Goal: Find specific page/section: Find specific page/section

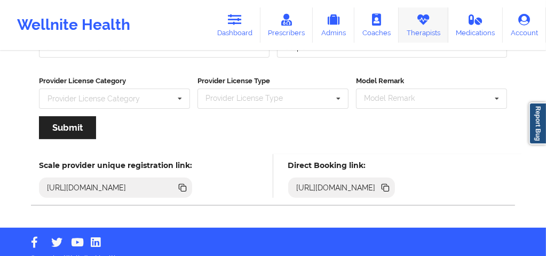
click at [412, 26] on link "Therapists" at bounding box center [424, 24] width 50 height 35
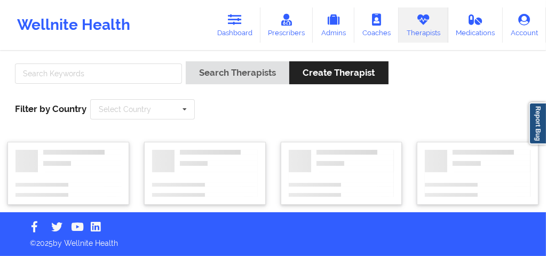
scroll to position [5, 0]
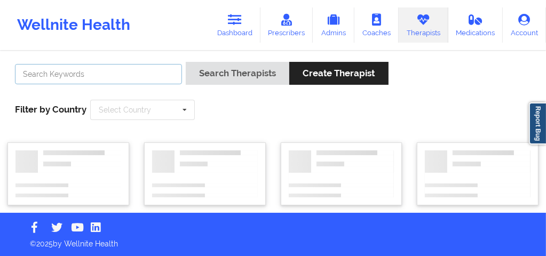
click at [146, 72] on input "text" at bounding box center [98, 74] width 167 height 20
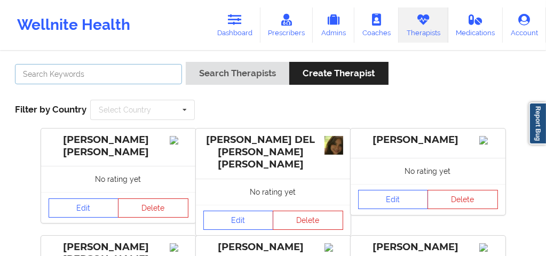
click at [129, 77] on input "text" at bounding box center [98, 74] width 167 height 20
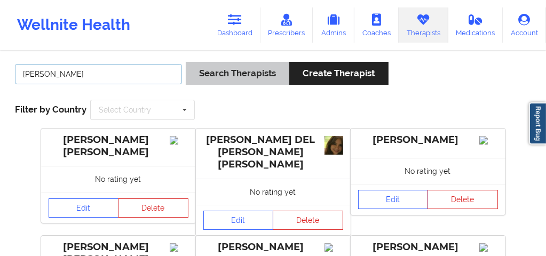
type input "[PERSON_NAME]"
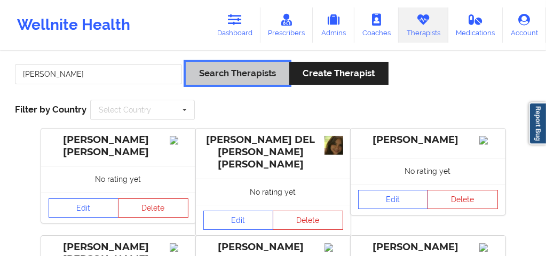
click at [237, 73] on button "Search Therapists" at bounding box center [238, 73] width 104 height 23
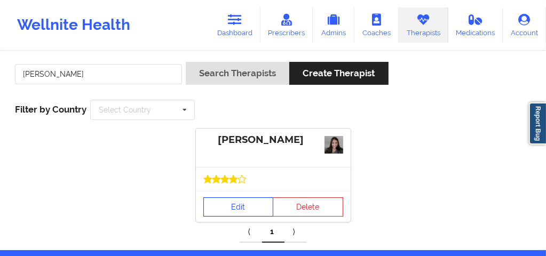
click at [233, 213] on link "Edit" at bounding box center [238, 206] width 70 height 19
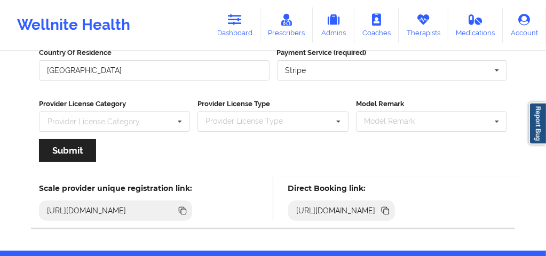
scroll to position [197, 0]
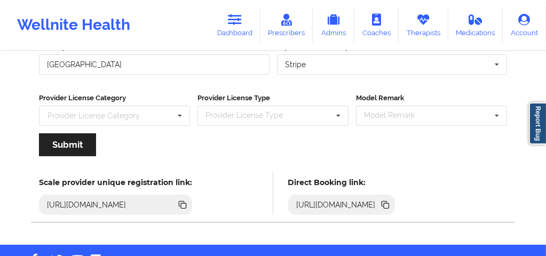
click at [389, 203] on icon at bounding box center [386, 205] width 5 height 5
click at [425, 34] on link "Therapists" at bounding box center [424, 24] width 50 height 35
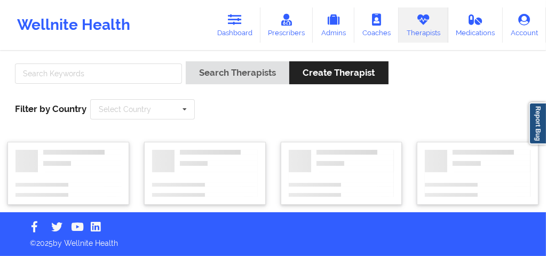
scroll to position [5, 0]
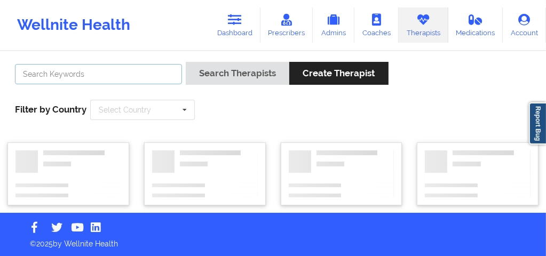
click at [169, 75] on input "text" at bounding box center [98, 74] width 167 height 20
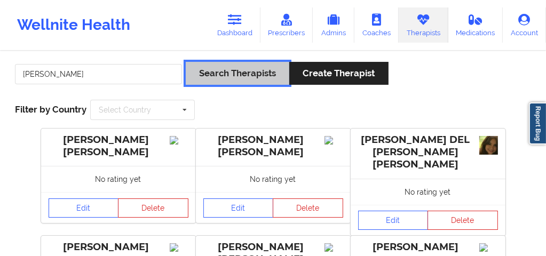
click at [219, 69] on button "Search Therapists" at bounding box center [238, 73] width 104 height 23
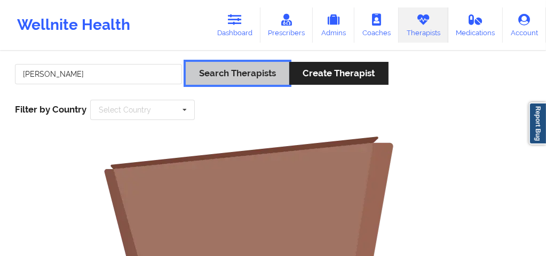
scroll to position [0, 0]
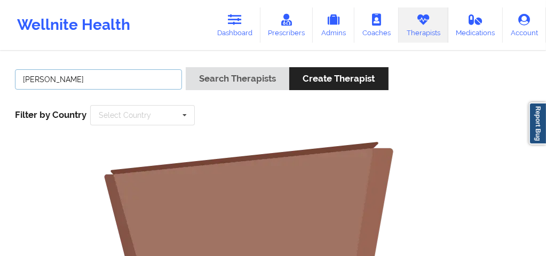
click at [82, 77] on input "[PERSON_NAME]" at bounding box center [98, 79] width 167 height 20
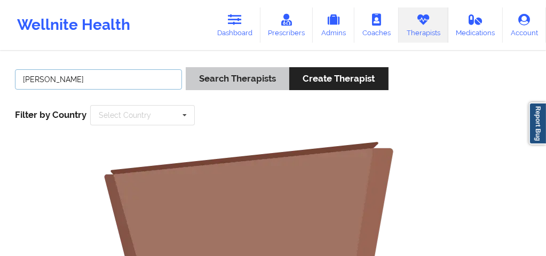
type input "[PERSON_NAME]"
click at [216, 82] on button "Search Therapists" at bounding box center [238, 78] width 104 height 23
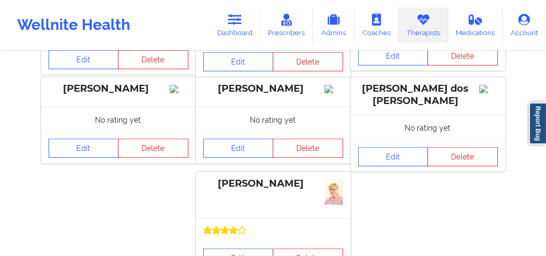
scroll to position [427, 0]
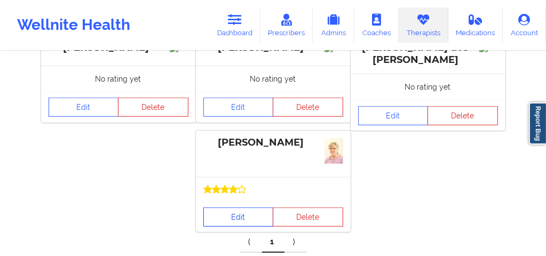
click at [229, 211] on link "Edit" at bounding box center [238, 217] width 70 height 19
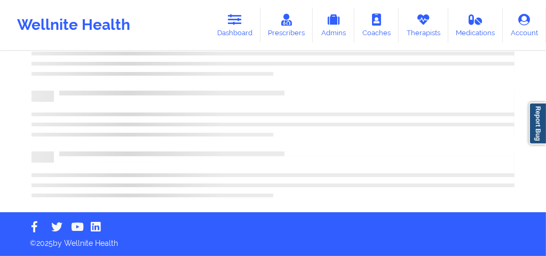
scroll to position [222, 0]
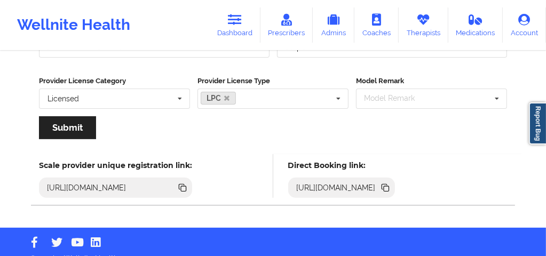
click at [389, 186] on icon at bounding box center [386, 188] width 5 height 5
click at [432, 33] on link "Therapists" at bounding box center [424, 24] width 50 height 35
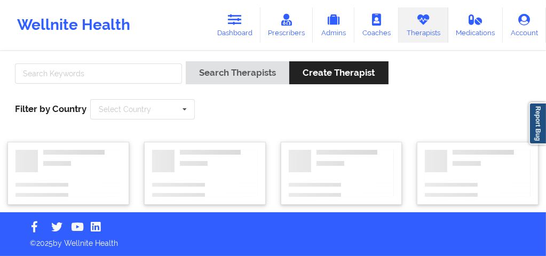
scroll to position [5, 0]
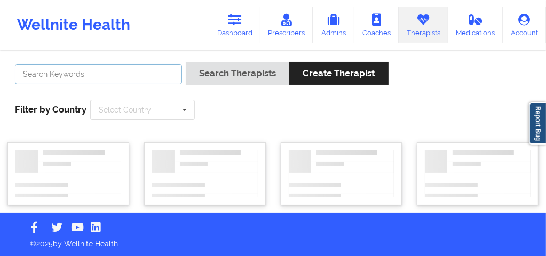
click at [117, 78] on input "text" at bounding box center [98, 74] width 167 height 20
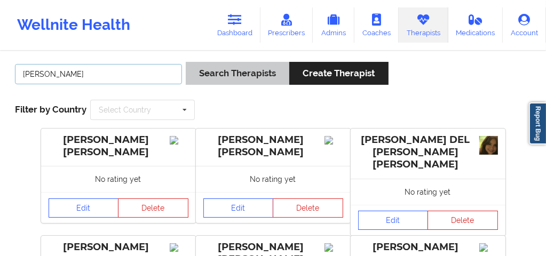
type input "[PERSON_NAME]"
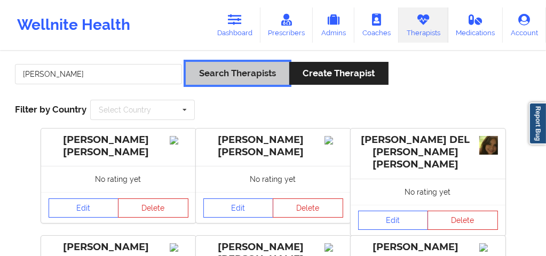
click at [241, 66] on button "Search Therapists" at bounding box center [238, 73] width 104 height 23
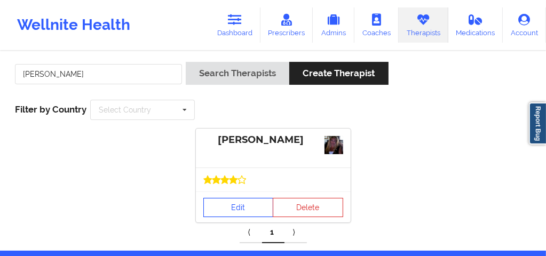
click at [231, 205] on link "Edit" at bounding box center [238, 207] width 70 height 19
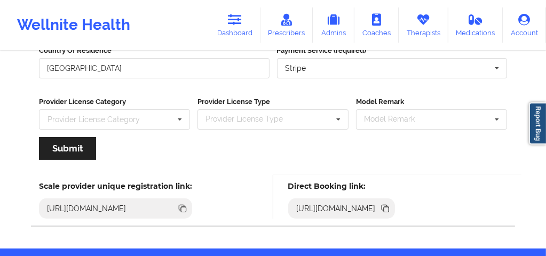
scroll to position [222, 0]
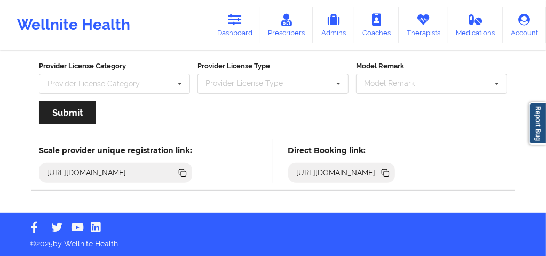
click at [389, 172] on icon at bounding box center [386, 173] width 5 height 5
click at [424, 24] on icon at bounding box center [423, 20] width 14 height 12
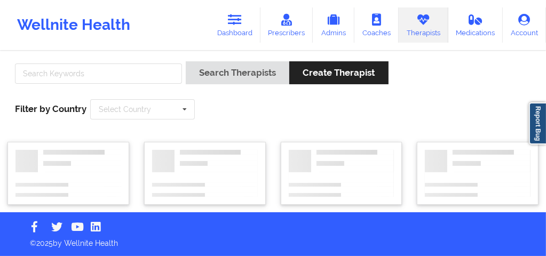
scroll to position [5, 0]
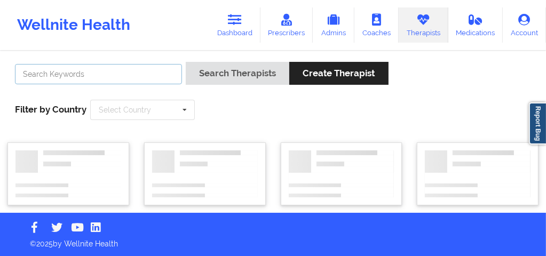
click at [122, 78] on input "text" at bounding box center [98, 74] width 167 height 20
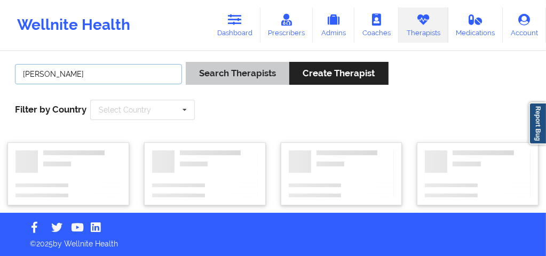
type input "[PERSON_NAME]"
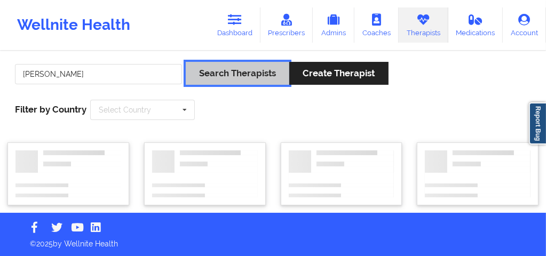
click at [229, 69] on button "Search Therapists" at bounding box center [238, 73] width 104 height 23
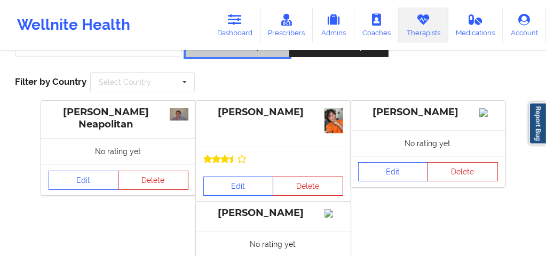
scroll to position [34, 0]
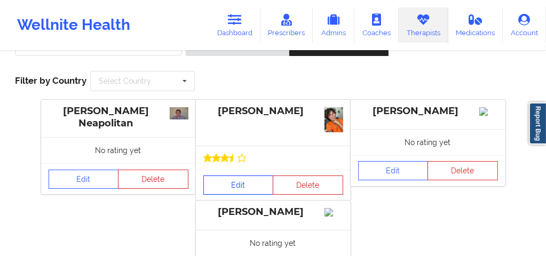
click at [231, 184] on link "Edit" at bounding box center [238, 185] width 70 height 19
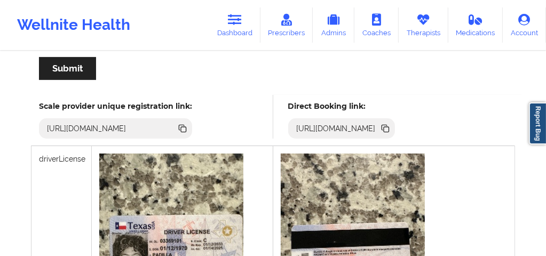
scroll to position [318, 0]
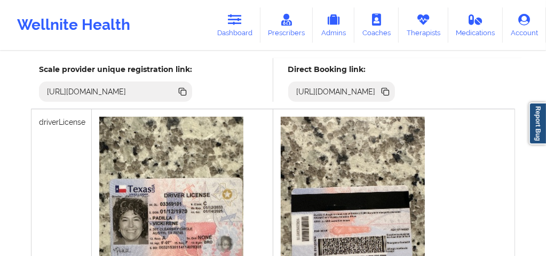
click at [389, 90] on icon at bounding box center [386, 92] width 5 height 5
click at [418, 30] on link "Therapists" at bounding box center [424, 24] width 50 height 35
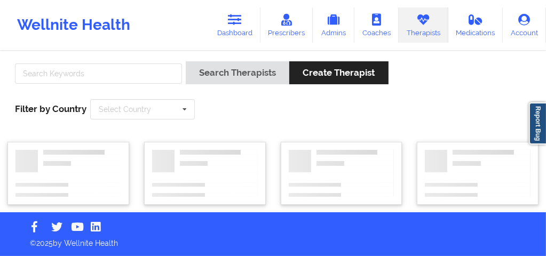
scroll to position [5, 0]
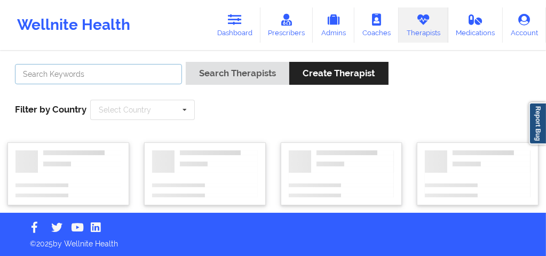
click at [118, 76] on input "text" at bounding box center [98, 74] width 167 height 20
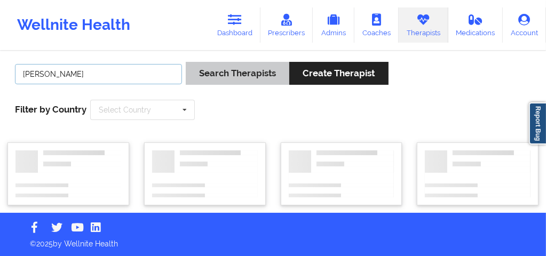
type input "[PERSON_NAME]"
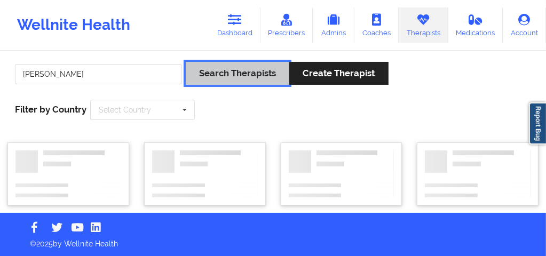
click at [218, 75] on button "Search Therapists" at bounding box center [238, 73] width 104 height 23
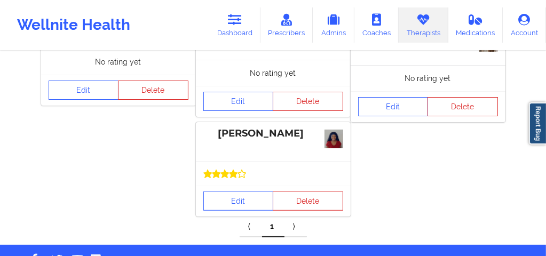
scroll to position [248, 0]
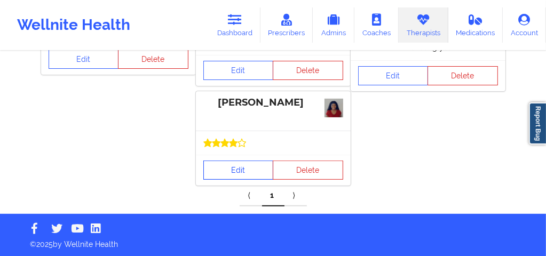
click at [236, 172] on link "Edit" at bounding box center [238, 170] width 70 height 19
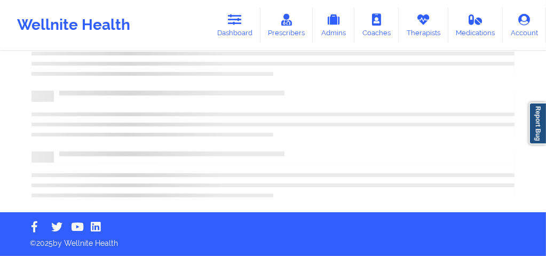
scroll to position [222, 0]
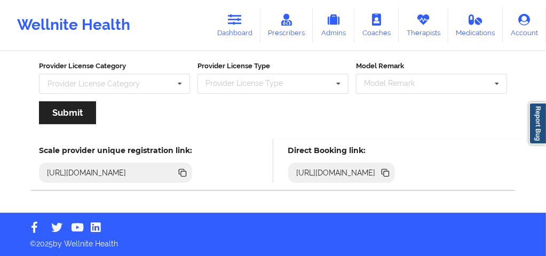
click at [391, 173] on icon at bounding box center [385, 173] width 12 height 12
